Goal: Transaction & Acquisition: Obtain resource

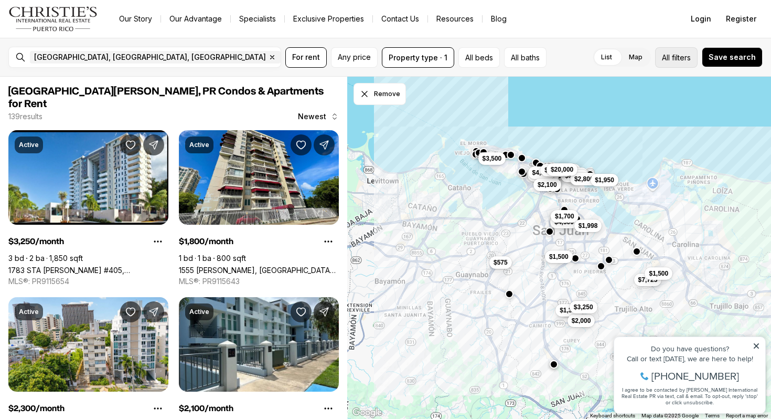
click at [675, 56] on span "filters" at bounding box center [681, 57] width 19 height 11
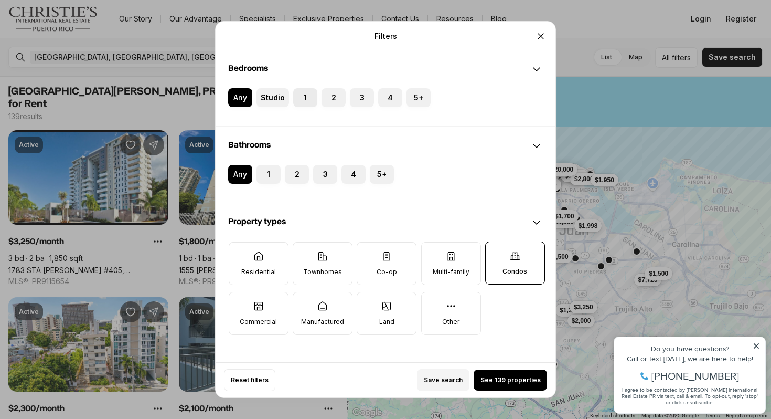
scroll to position [171, 0]
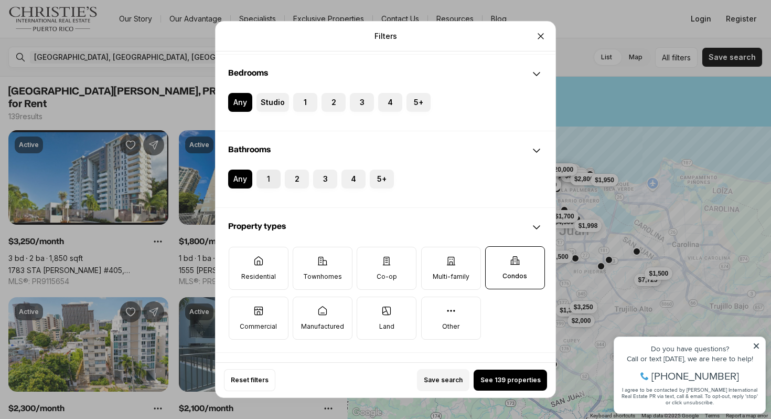
click at [266, 173] on button "1" at bounding box center [261, 174] width 10 height 10
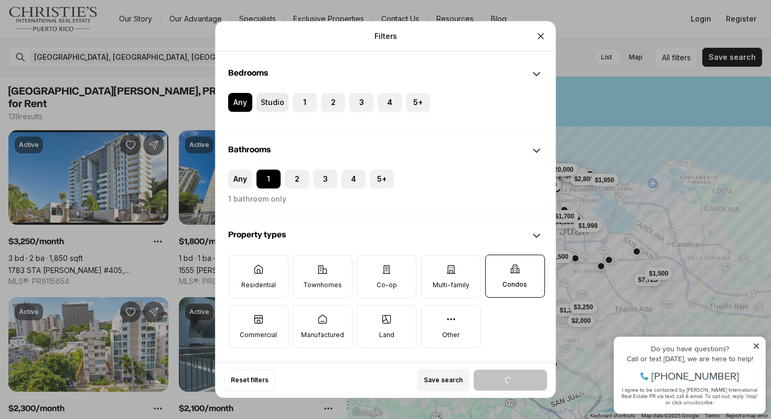
click at [275, 101] on label "Studio" at bounding box center [272, 102] width 32 height 19
click at [267, 101] on button "Studio" at bounding box center [261, 98] width 10 height 10
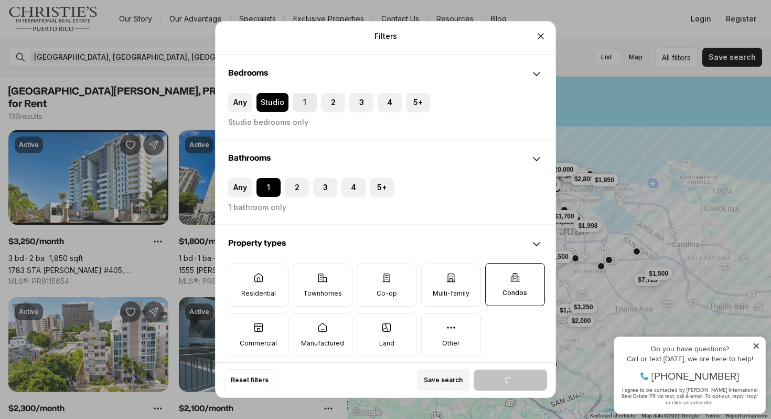
click at [302, 101] on label "1" at bounding box center [305, 102] width 24 height 19
click at [302, 101] on button "1" at bounding box center [298, 98] width 10 height 10
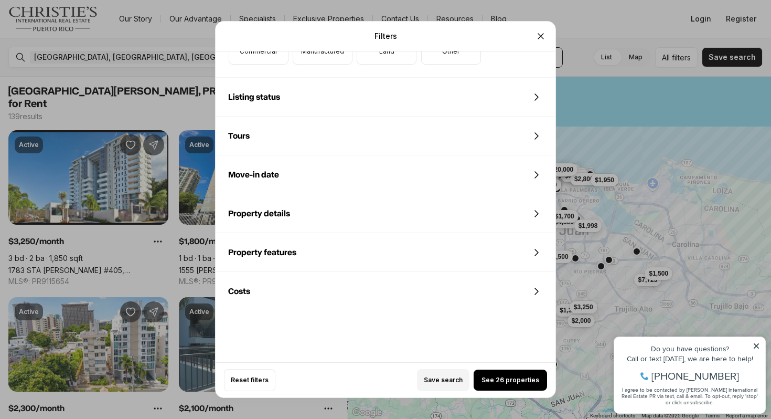
scroll to position [476, 0]
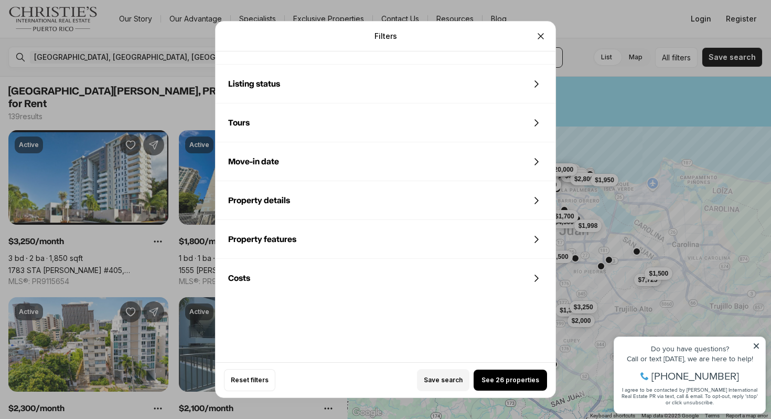
click at [248, 282] on span "Costs" at bounding box center [239, 278] width 22 height 8
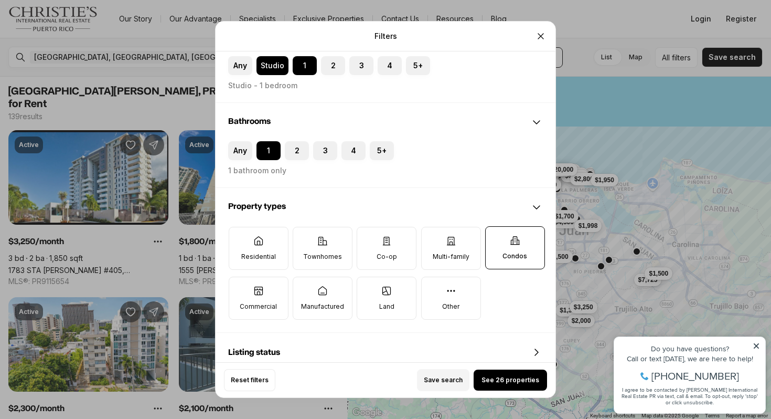
scroll to position [0, 0]
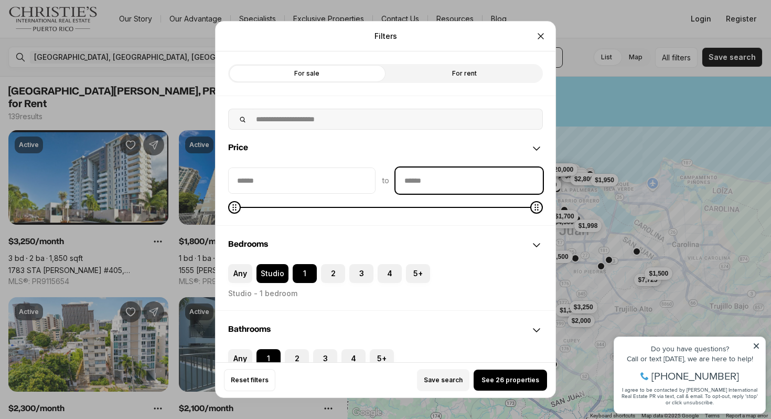
click at [425, 184] on input "priceMax" at bounding box center [469, 180] width 146 height 25
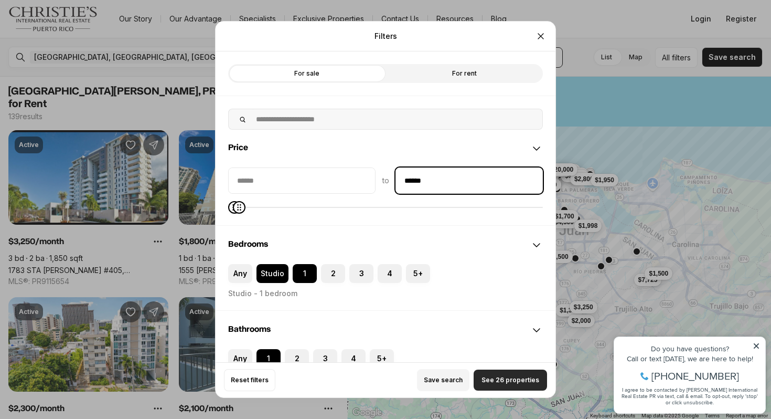
type input "******"
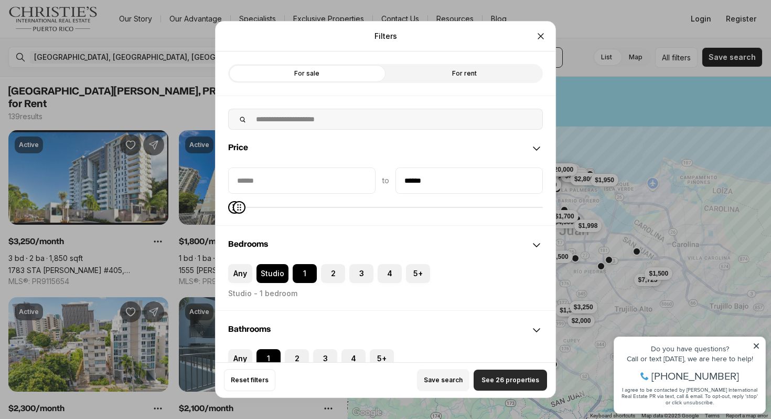
click at [497, 382] on span "See 26 properties" at bounding box center [510, 380] width 58 height 8
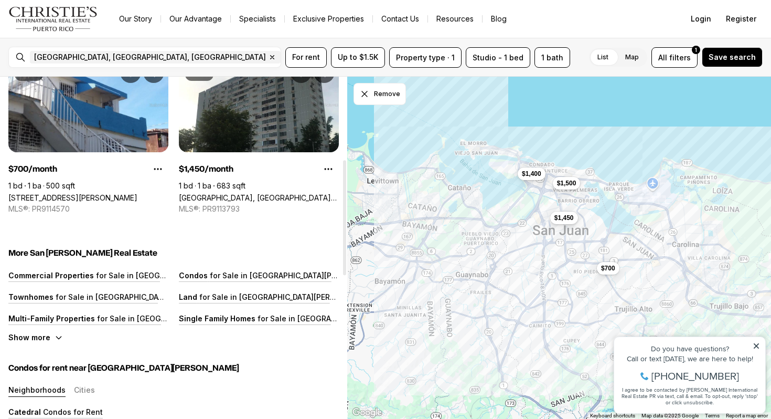
scroll to position [237, 0]
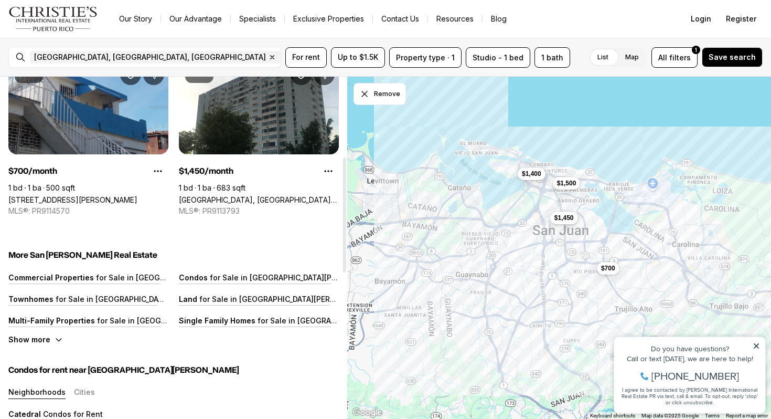
click at [85, 195] on link "448 CALLE ALCIDES REYES, RIO PIEDRAS PR, 00926" at bounding box center [72, 199] width 129 height 9
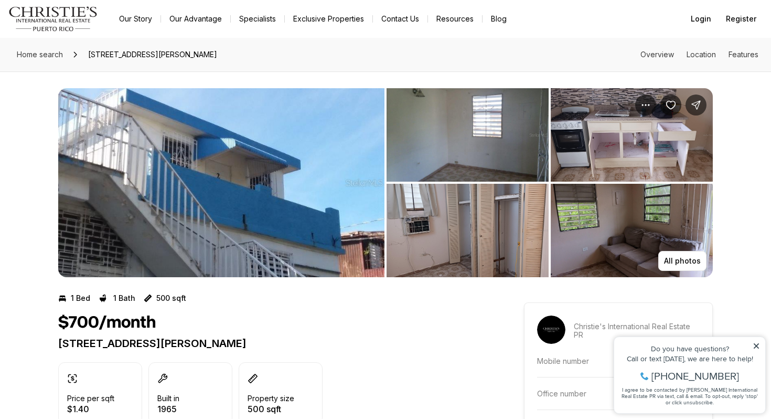
click at [484, 135] on img "View image gallery" at bounding box center [468, 134] width 162 height 93
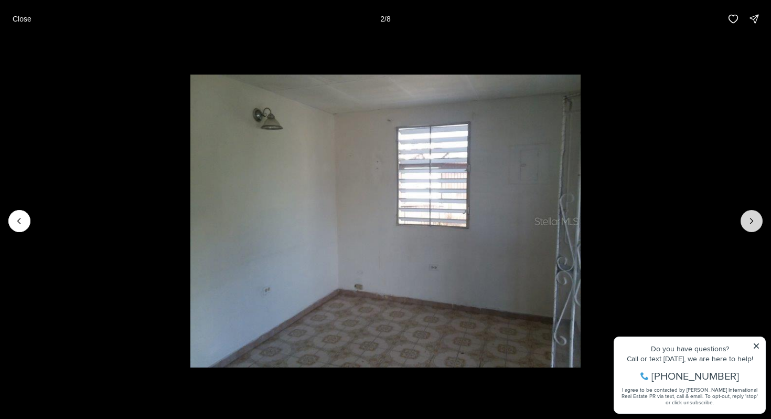
click at [757, 222] on button "Next slide" at bounding box center [752, 221] width 22 height 22
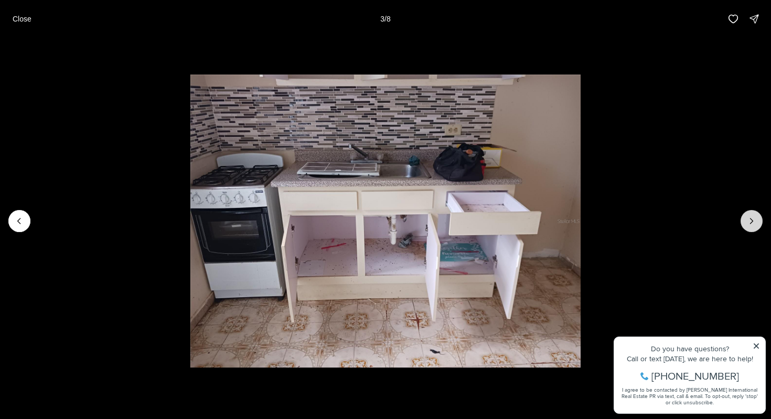
click at [757, 222] on button "Next slide" at bounding box center [752, 221] width 22 height 22
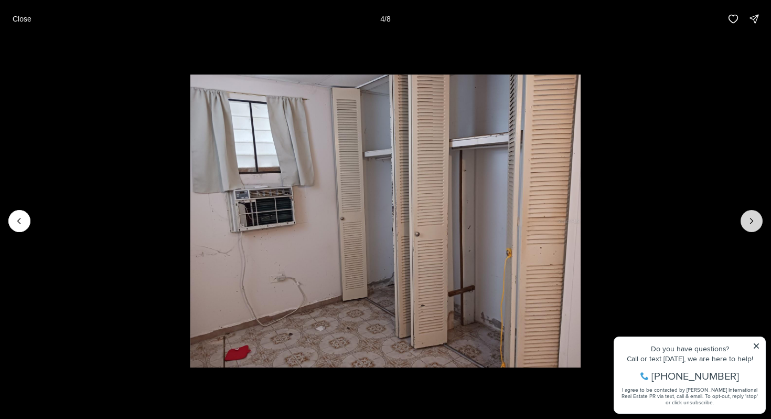
click at [757, 222] on button "Next slide" at bounding box center [752, 221] width 22 height 22
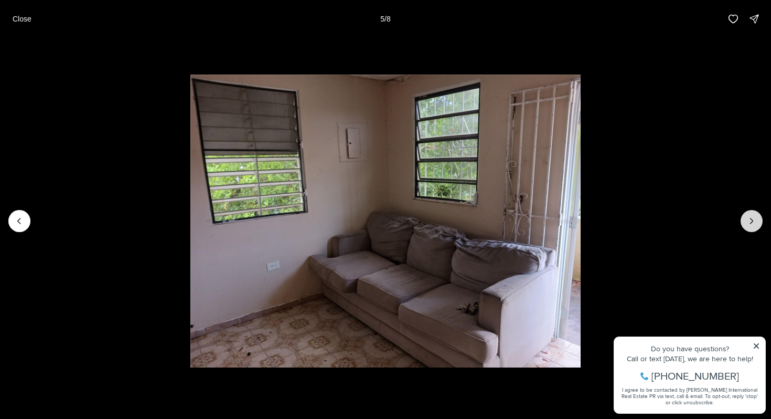
click at [757, 222] on button "Next slide" at bounding box center [752, 221] width 22 height 22
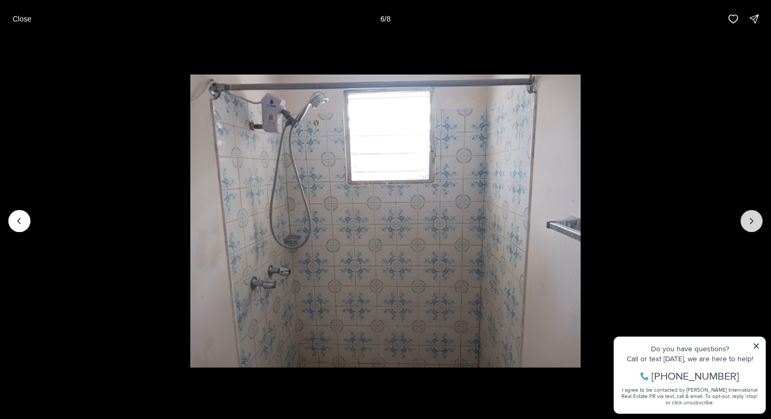
click at [757, 222] on button "Next slide" at bounding box center [752, 221] width 22 height 22
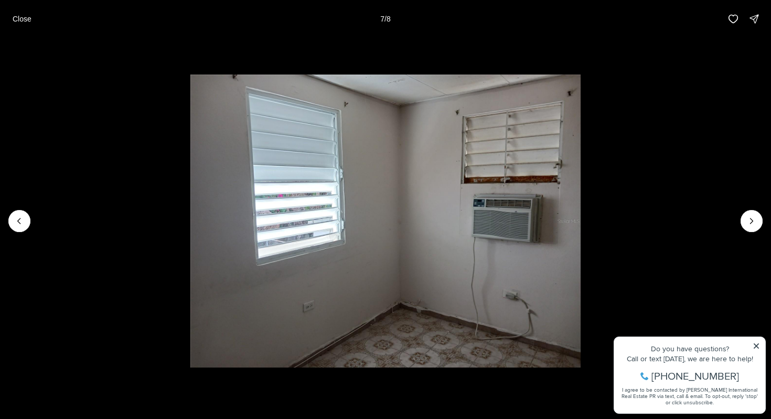
click at [675, 180] on li "7 of 8" at bounding box center [385, 221] width 771 height 366
click at [17, 23] on button "Close" at bounding box center [21, 18] width 31 height 21
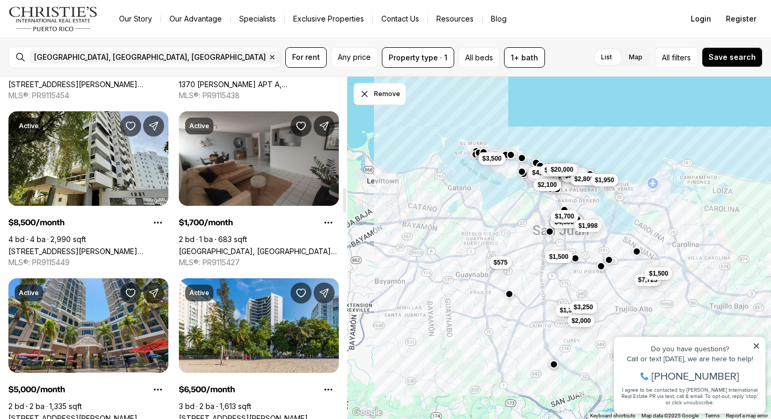
scroll to position [1520, 0]
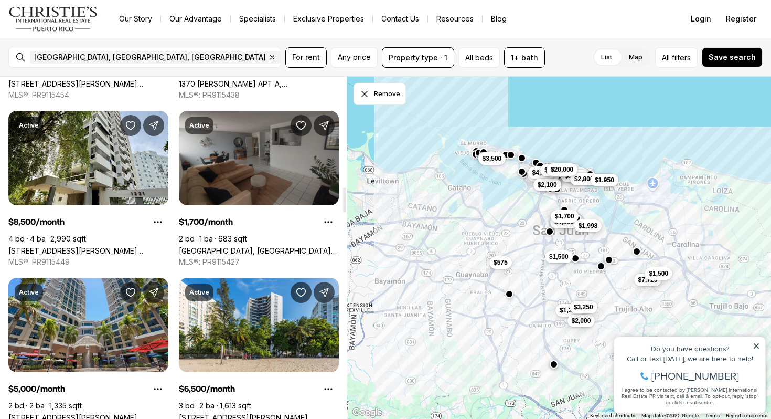
click at [309, 246] on link "[GEOGRAPHIC_DATA], [GEOGRAPHIC_DATA][PERSON_NAME], 00918" at bounding box center [259, 250] width 160 height 9
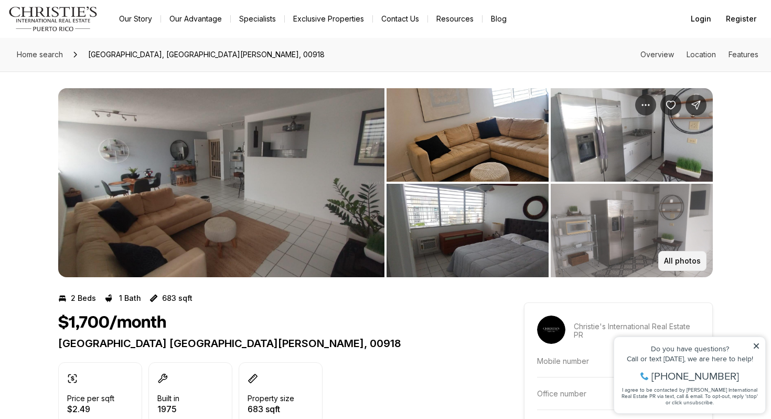
click at [679, 259] on p "All photos" at bounding box center [682, 260] width 37 height 8
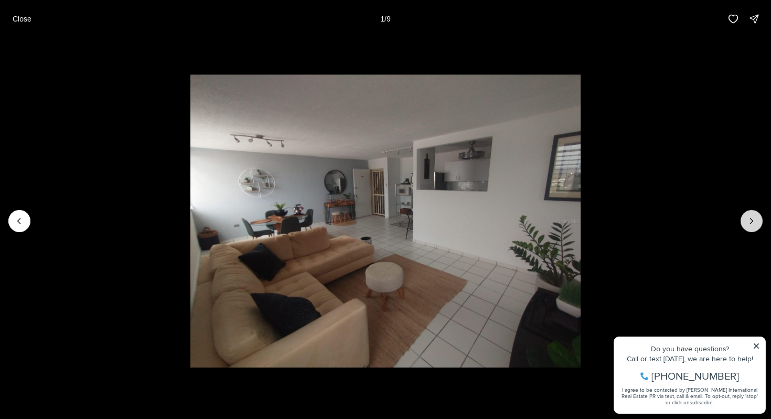
click at [755, 222] on icon "Next slide" at bounding box center [751, 221] width 10 height 10
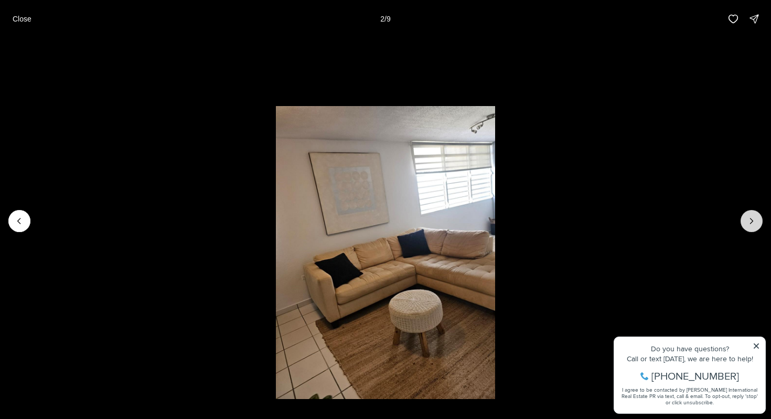
click at [755, 222] on icon "Next slide" at bounding box center [751, 221] width 10 height 10
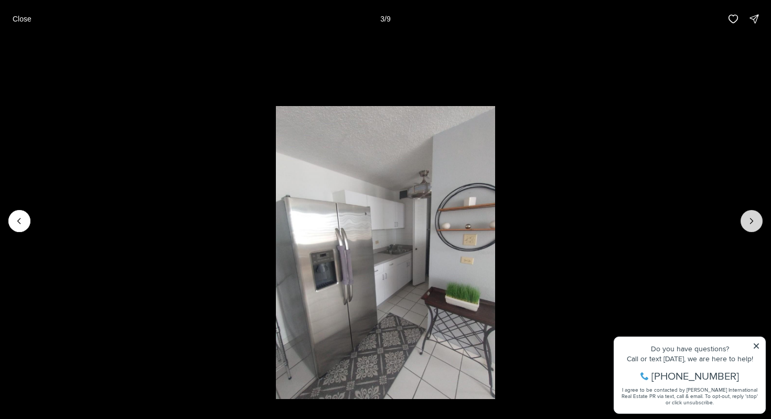
click at [755, 222] on icon "Next slide" at bounding box center [751, 221] width 10 height 10
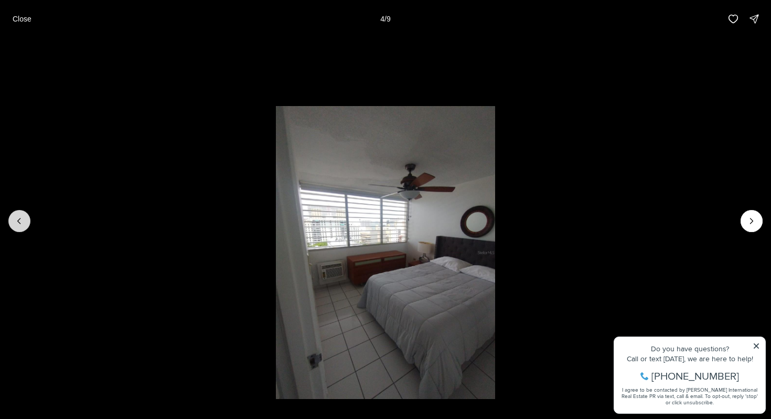
click at [25, 220] on button "Previous slide" at bounding box center [19, 221] width 22 height 22
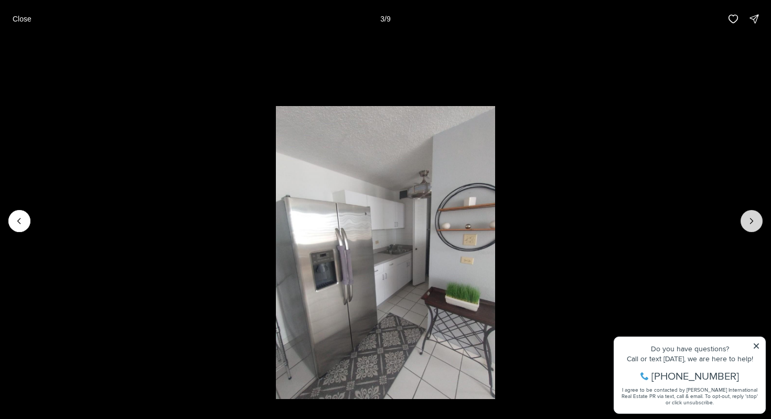
click at [757, 218] on button "Next slide" at bounding box center [752, 221] width 22 height 22
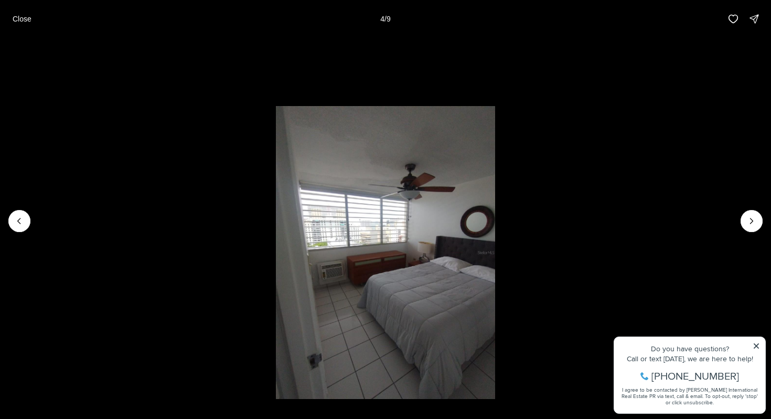
click at [757, 343] on li "4 of 9" at bounding box center [385, 221] width 771 height 366
click at [755, 346] on li "4 of 9" at bounding box center [385, 221] width 771 height 366
click at [751, 221] on icon "Next slide" at bounding box center [751, 221] width 10 height 10
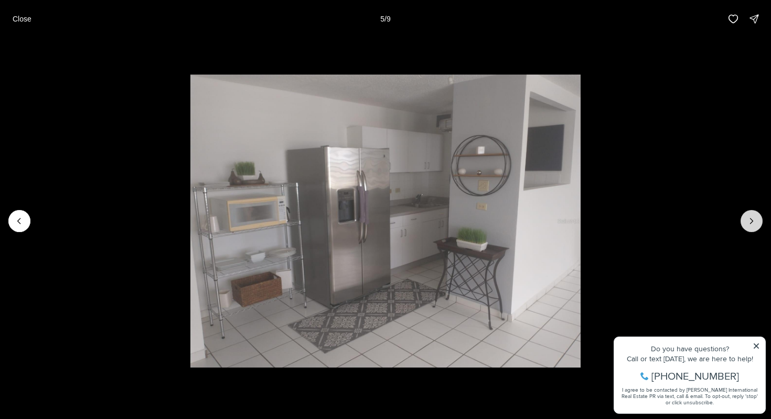
click at [751, 220] on icon "Next slide" at bounding box center [751, 221] width 10 height 10
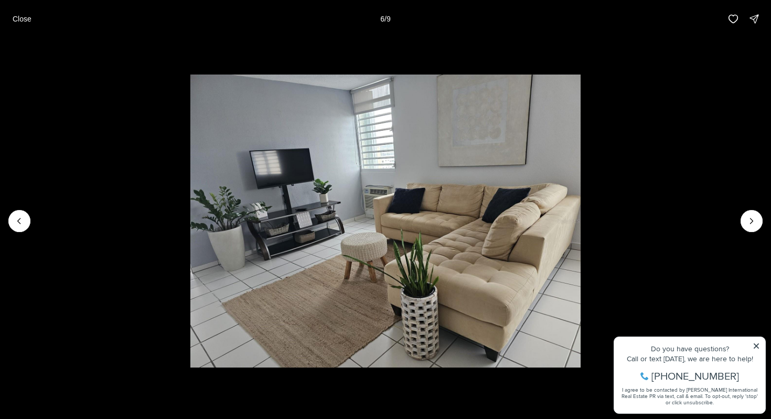
click at [686, 202] on li "6 of 9" at bounding box center [385, 221] width 771 height 366
click at [35, 24] on button "Close" at bounding box center [21, 18] width 31 height 21
